Goal: Task Accomplishment & Management: Complete application form

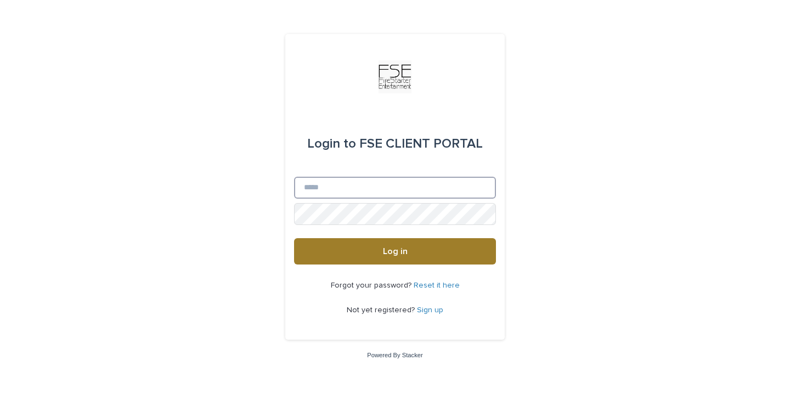
type input "**********"
click at [373, 251] on button "Log in" at bounding box center [395, 251] width 202 height 26
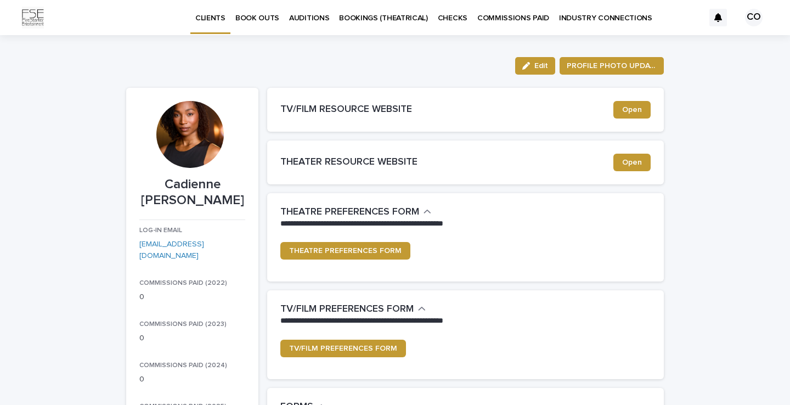
click at [261, 15] on p "BOOK OUTS" at bounding box center [257, 11] width 44 height 23
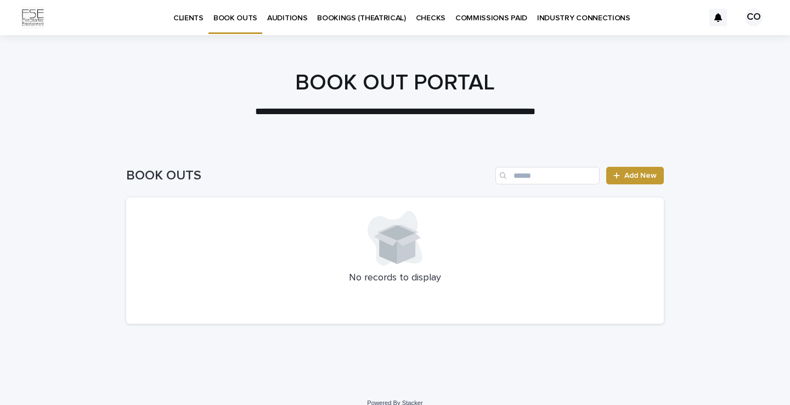
scroll to position [13, 0]
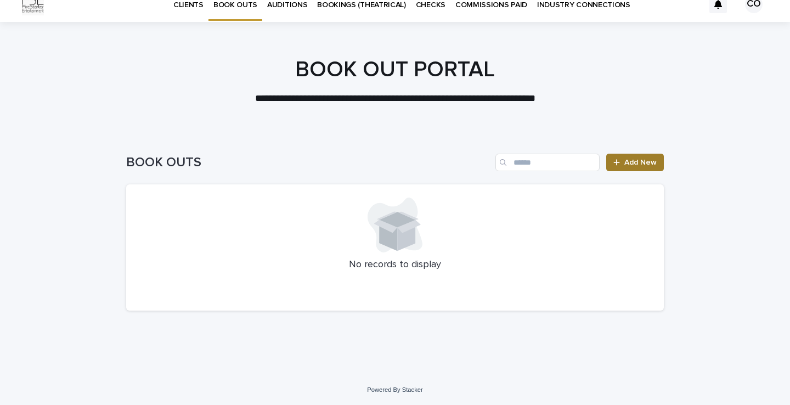
click at [648, 162] on span "Add New" at bounding box center [641, 163] width 32 height 8
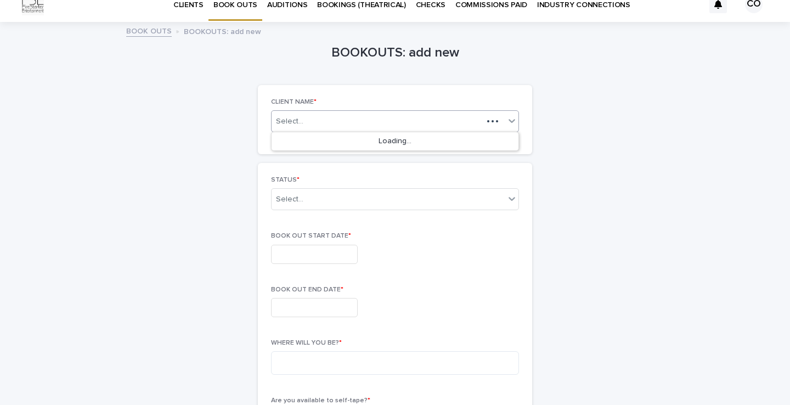
click at [513, 121] on icon at bounding box center [512, 121] width 7 height 4
click at [387, 137] on div "Cadienne [PERSON_NAME]" at bounding box center [395, 141] width 247 height 19
click at [511, 201] on icon at bounding box center [512, 198] width 11 height 11
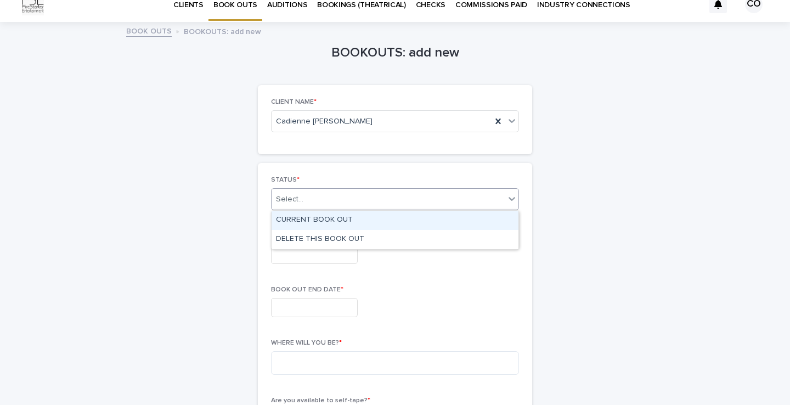
click at [474, 215] on div "CURRENT BOOK OUT" at bounding box center [395, 220] width 247 height 19
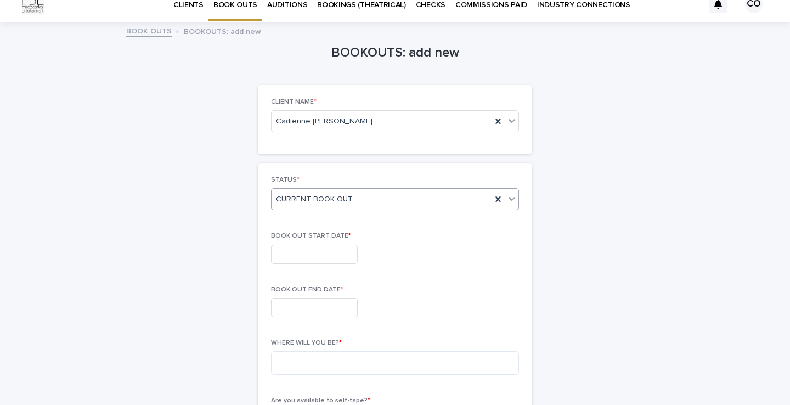
click at [350, 256] on input "text" at bounding box center [314, 254] width 87 height 19
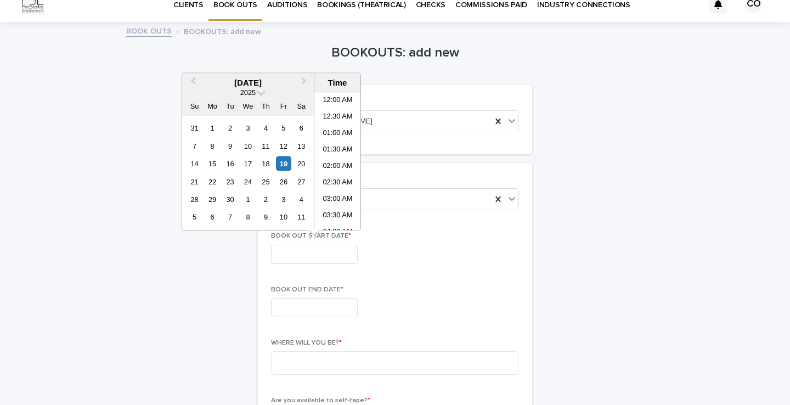
scroll to position [252, 0]
click at [234, 200] on div "30" at bounding box center [230, 199] width 15 height 15
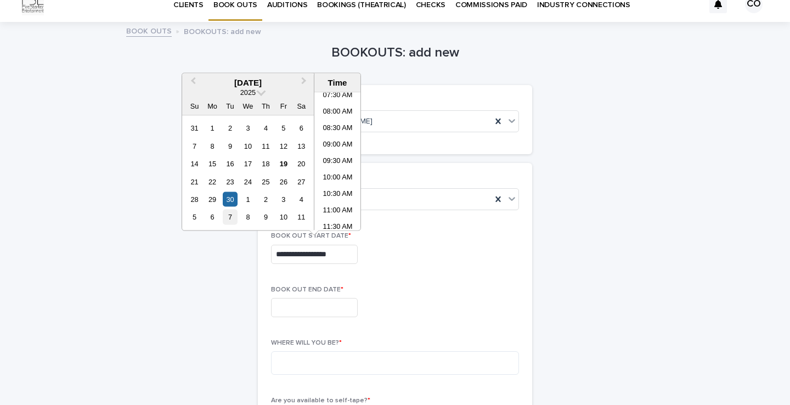
click at [232, 213] on div "7" at bounding box center [230, 217] width 15 height 15
click at [228, 125] on div "30" at bounding box center [230, 128] width 15 height 15
type input "**********"
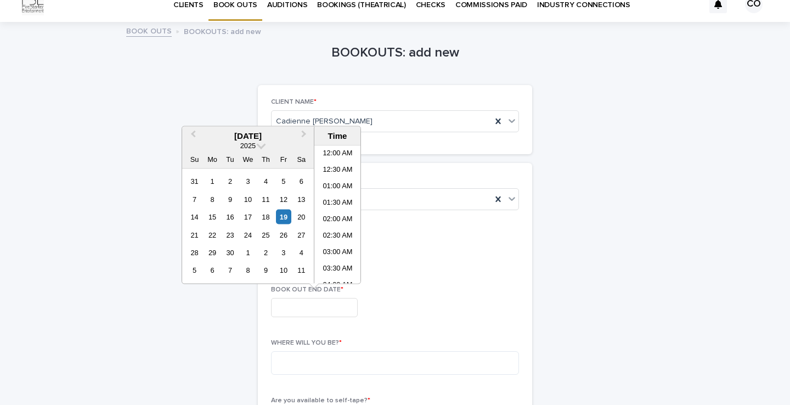
click at [325, 299] on input "text" at bounding box center [314, 307] width 87 height 19
click at [245, 268] on div "8" at bounding box center [247, 270] width 15 height 15
type input "**********"
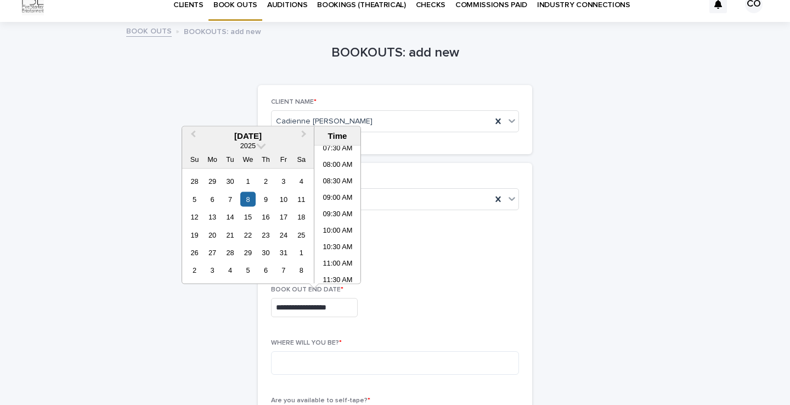
click at [429, 311] on div "**********" at bounding box center [395, 307] width 248 height 19
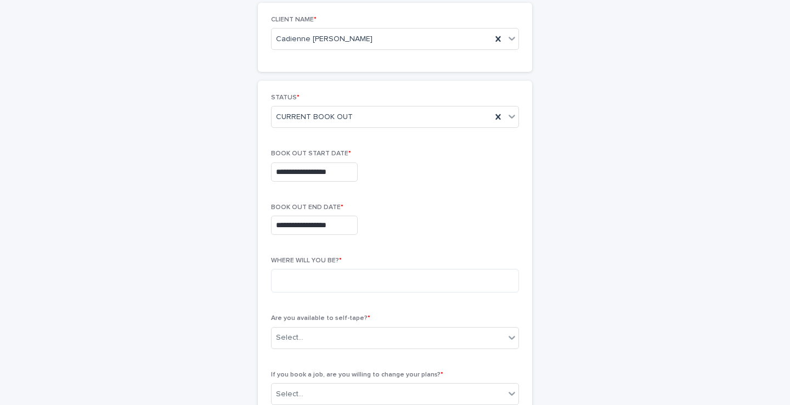
scroll to position [99, 0]
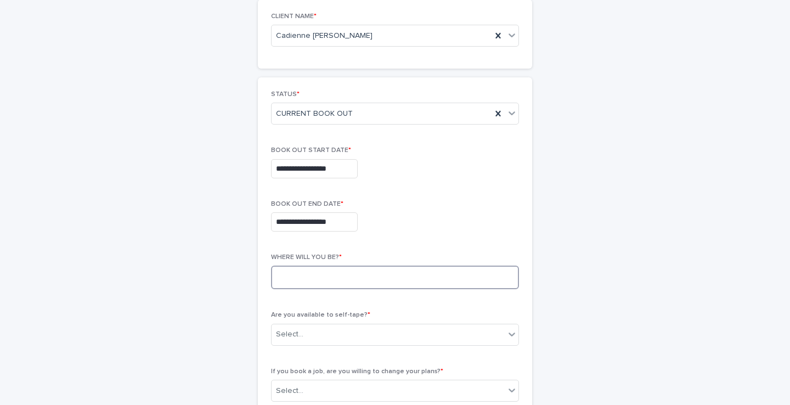
click at [391, 283] on textarea at bounding box center [395, 278] width 248 height 24
type textarea "*"
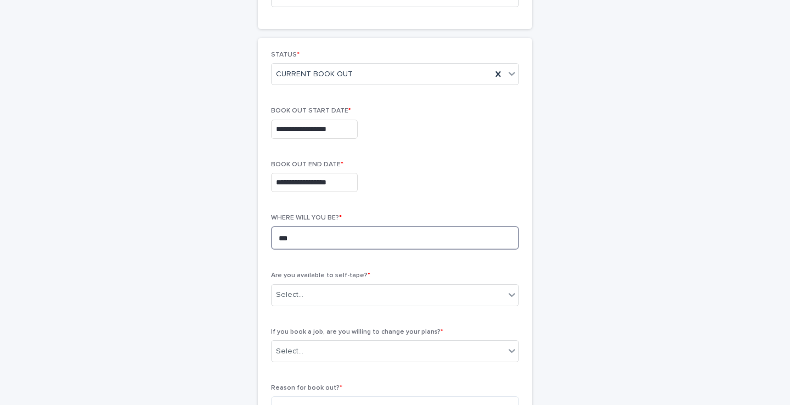
scroll to position [235, 0]
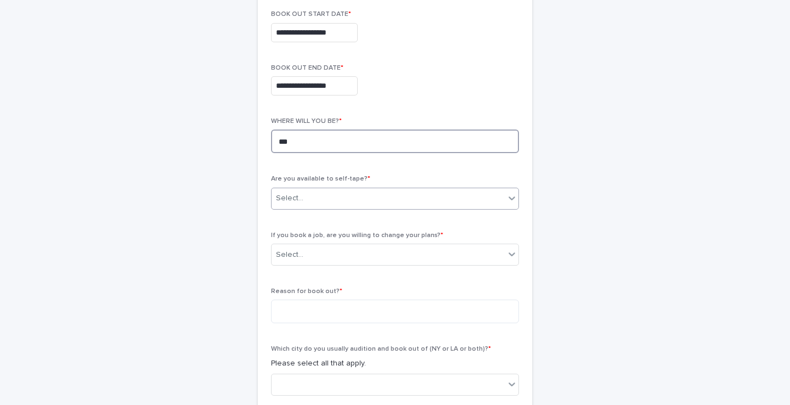
type textarea "***"
click at [479, 200] on div "Select..." at bounding box center [388, 198] width 233 height 18
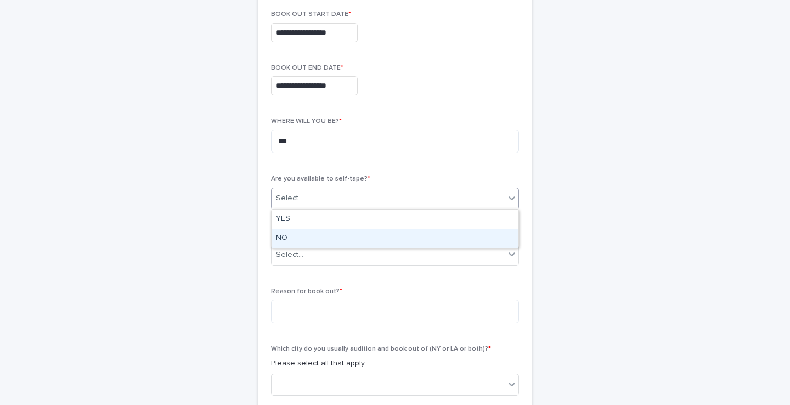
click at [438, 237] on div "NO" at bounding box center [395, 238] width 247 height 19
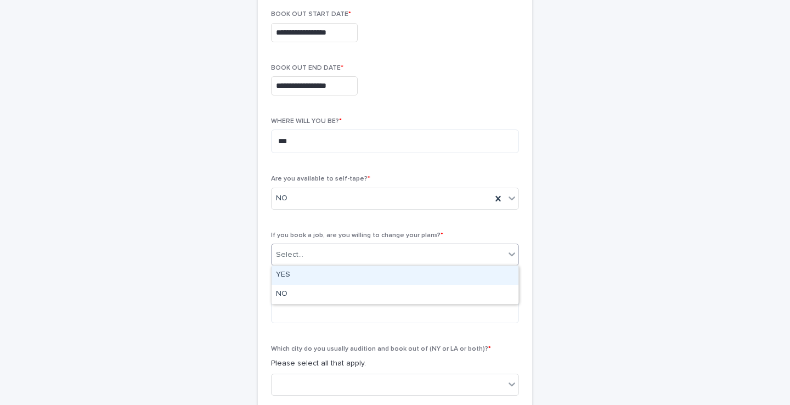
click at [420, 250] on div "Select..." at bounding box center [388, 255] width 233 height 18
click at [411, 269] on div "YES" at bounding box center [395, 275] width 247 height 19
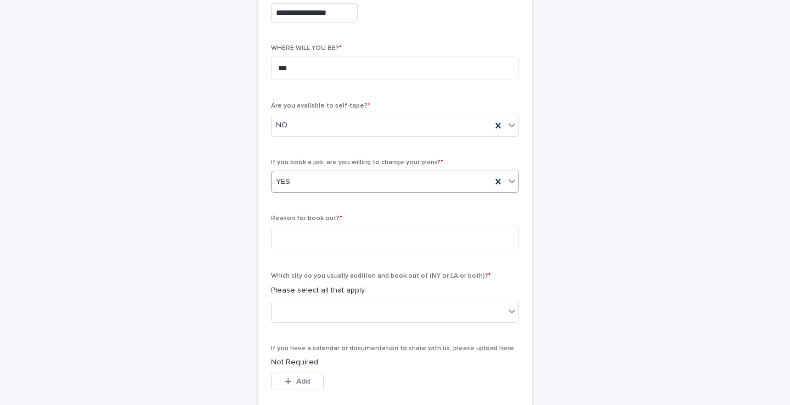
scroll to position [317, 0]
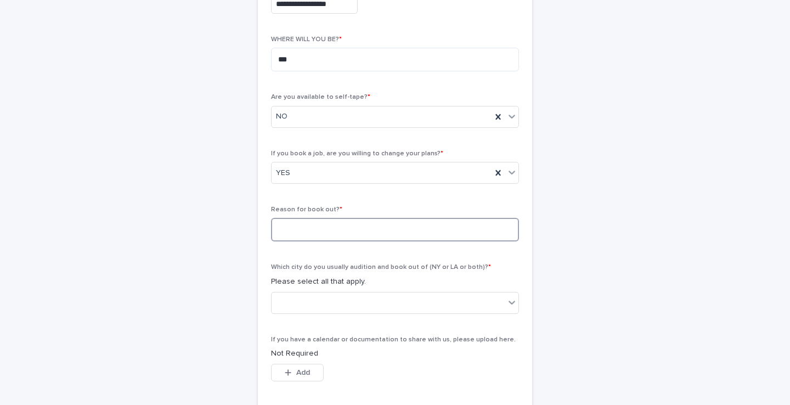
click at [417, 227] on textarea at bounding box center [395, 230] width 248 height 24
type textarea "*"
type textarea "********"
click at [594, 290] on div "**********" at bounding box center [395, 114] width 538 height 788
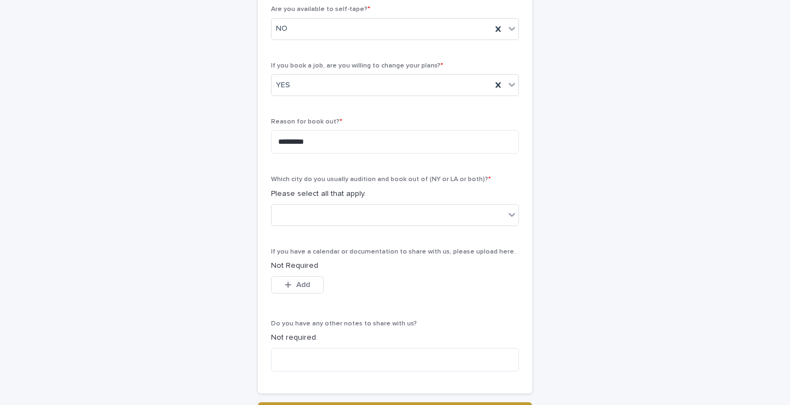
scroll to position [408, 0]
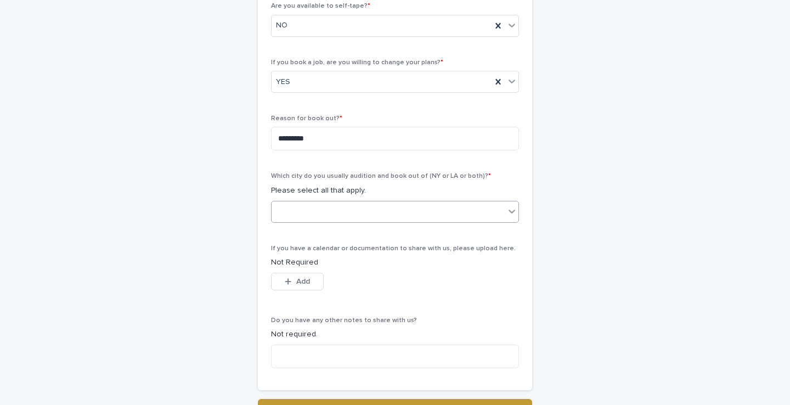
click at [512, 211] on icon at bounding box center [512, 211] width 11 height 11
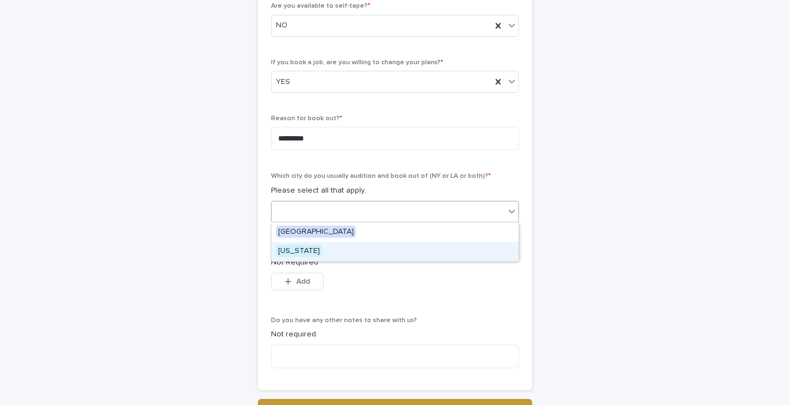
click at [447, 248] on div "[US_STATE]" at bounding box center [395, 251] width 247 height 19
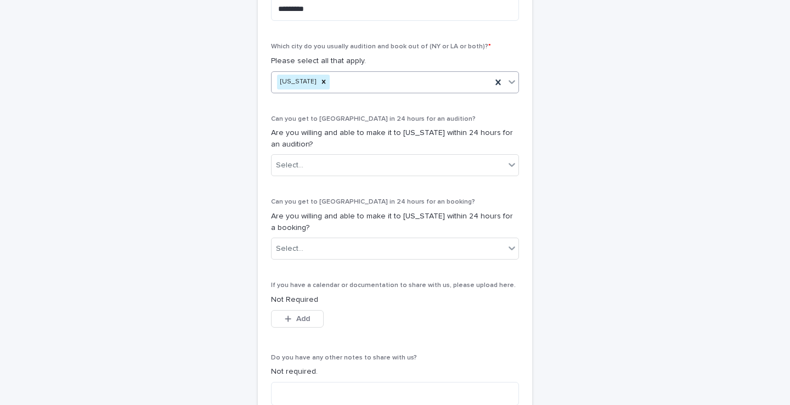
scroll to position [543, 0]
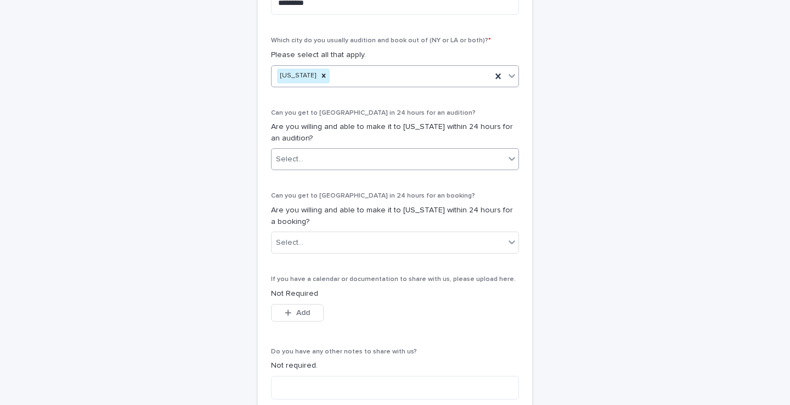
click at [503, 163] on div "Select..." at bounding box center [388, 159] width 233 height 18
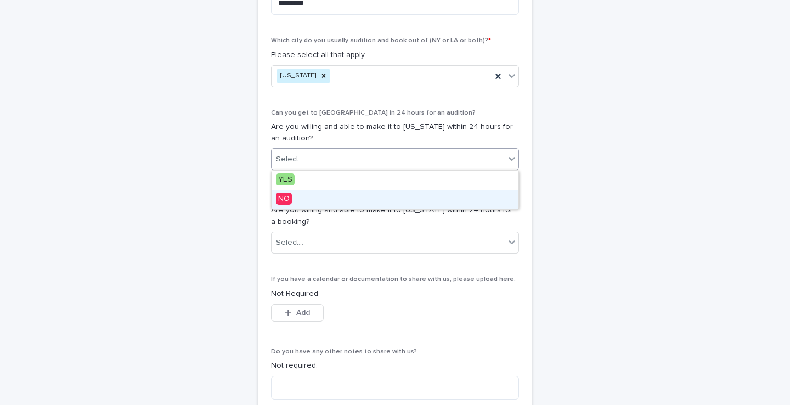
click at [463, 197] on div "NO" at bounding box center [395, 199] width 247 height 19
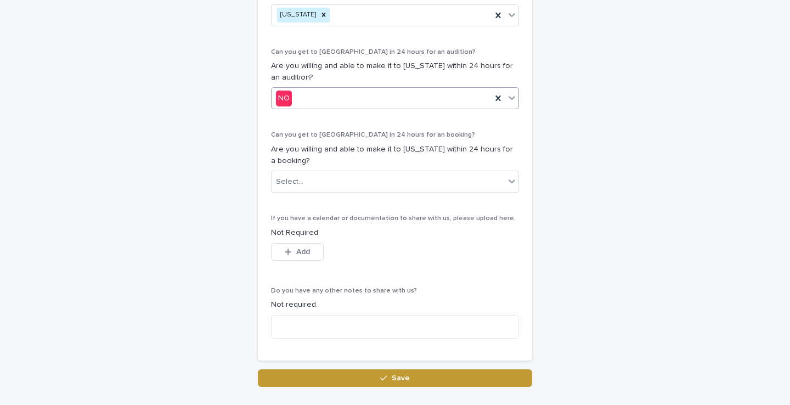
scroll to position [605, 0]
click at [486, 182] on div "Select..." at bounding box center [388, 181] width 233 height 18
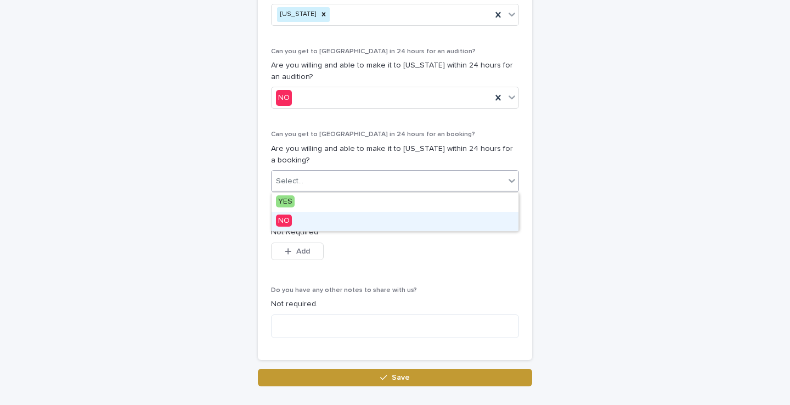
click at [449, 220] on div "NO" at bounding box center [395, 221] width 247 height 19
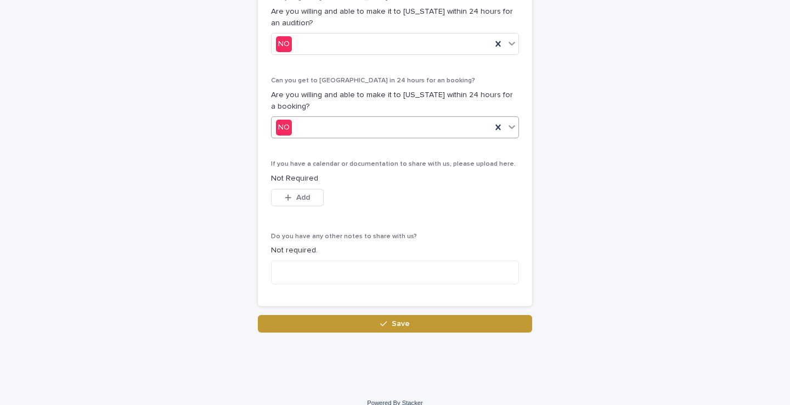
scroll to position [672, 0]
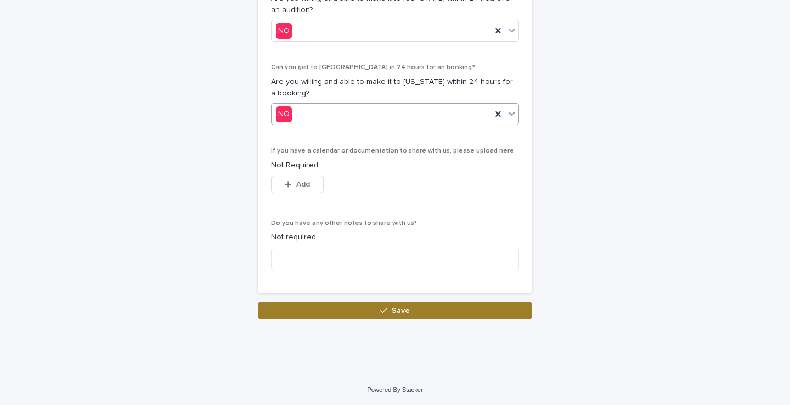
click at [488, 305] on button "Save" at bounding box center [395, 311] width 274 height 18
